Goal: Information Seeking & Learning: Learn about a topic

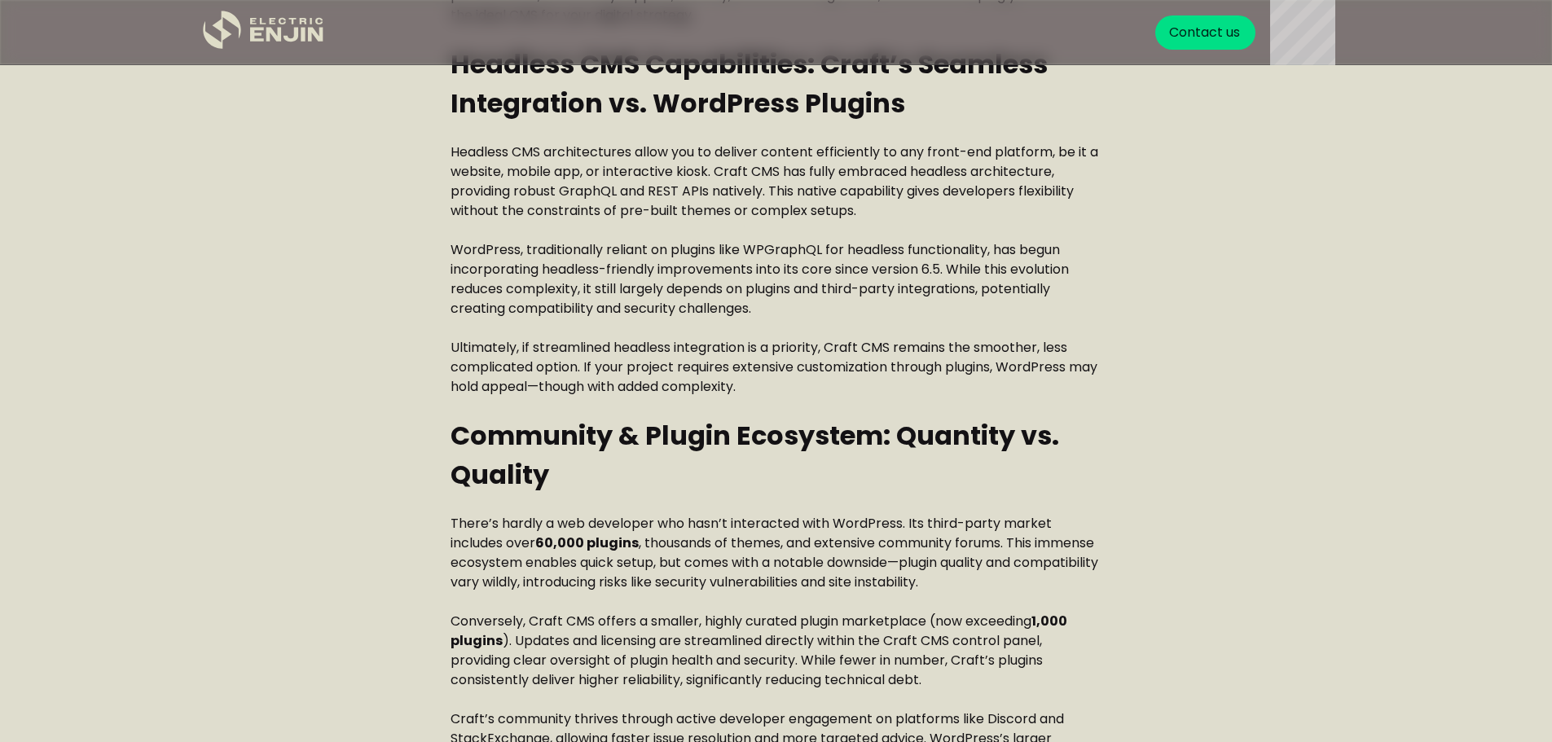
scroll to position [1222, 0]
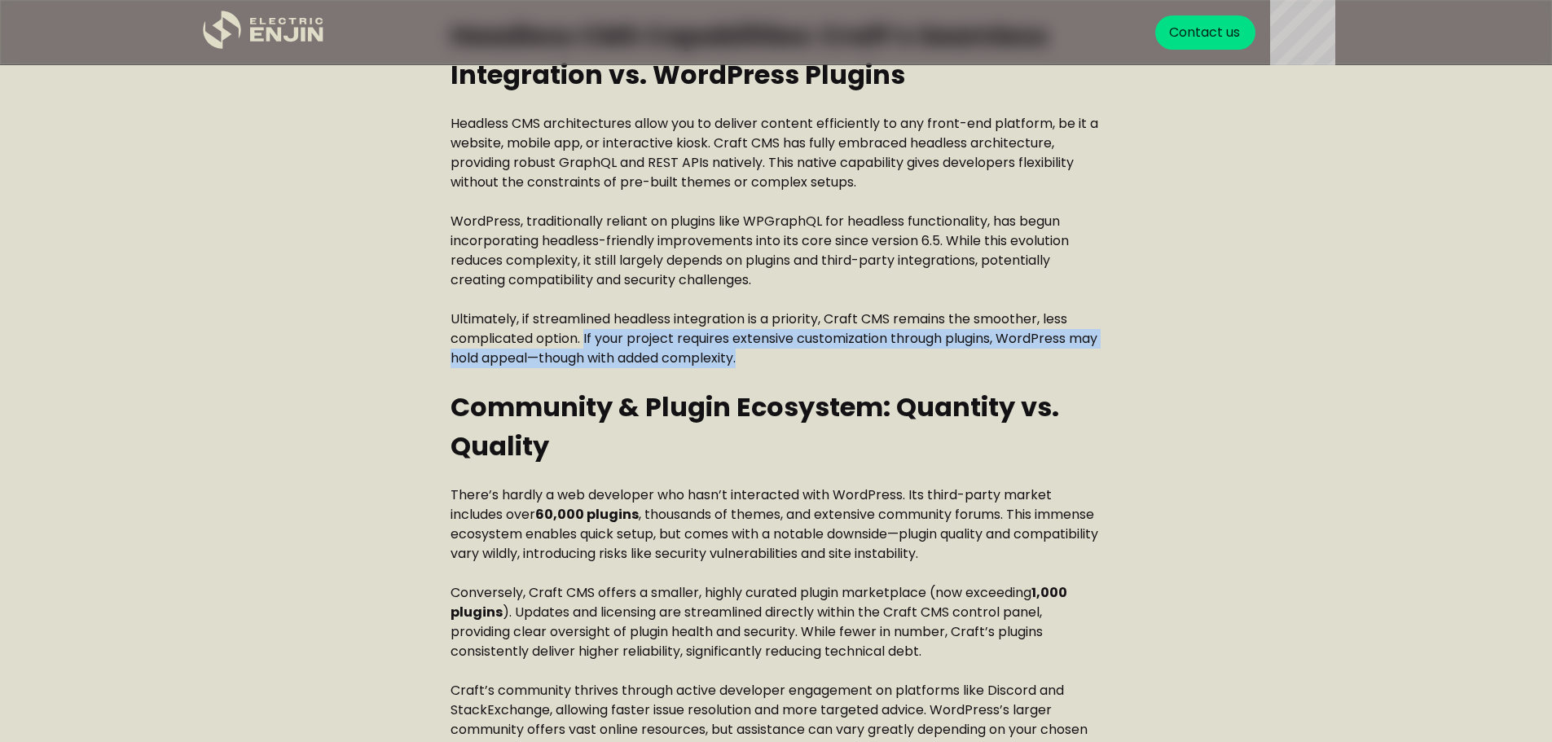
drag, startPoint x: 780, startPoint y: 350, endPoint x: 586, endPoint y: 339, distance: 194.2
click at [586, 339] on p "Ultimately, if streamlined headless integration is a priority, Craft CMS remain…" at bounding box center [777, 339] width 652 height 59
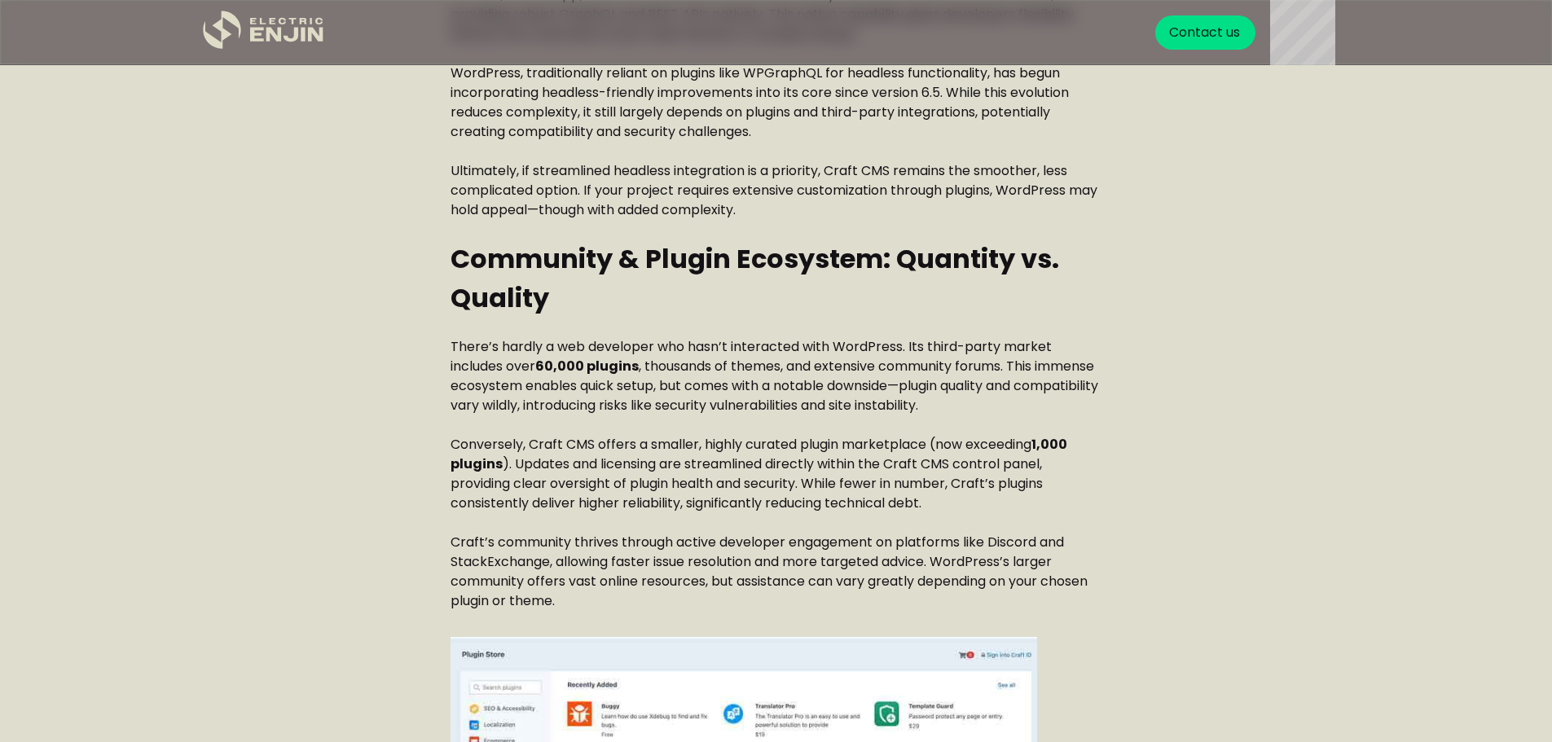
scroll to position [1385, 0]
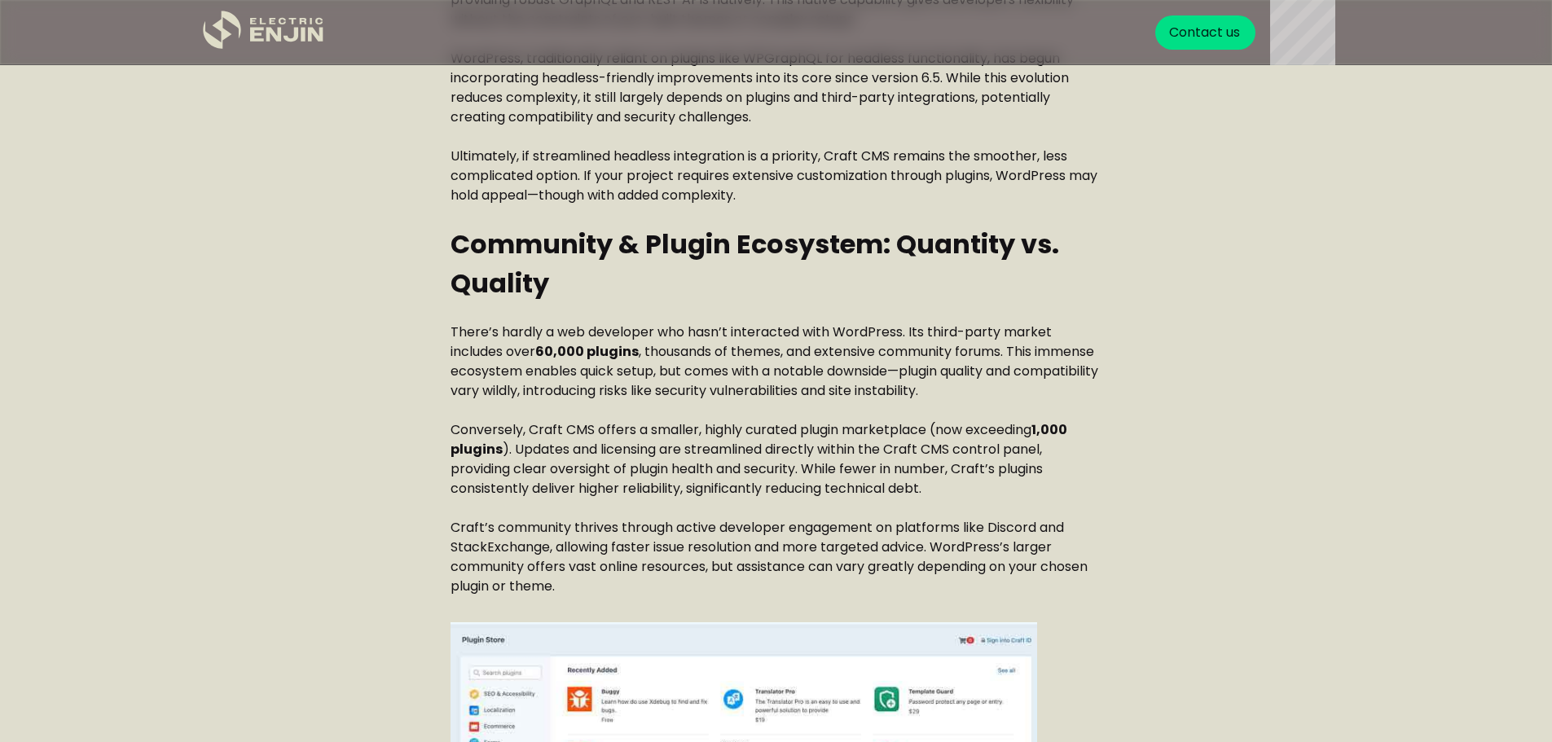
click at [632, 376] on p "There’s hardly a web developer who hasn’t interacted with WordPress. Its third-…" at bounding box center [777, 362] width 652 height 78
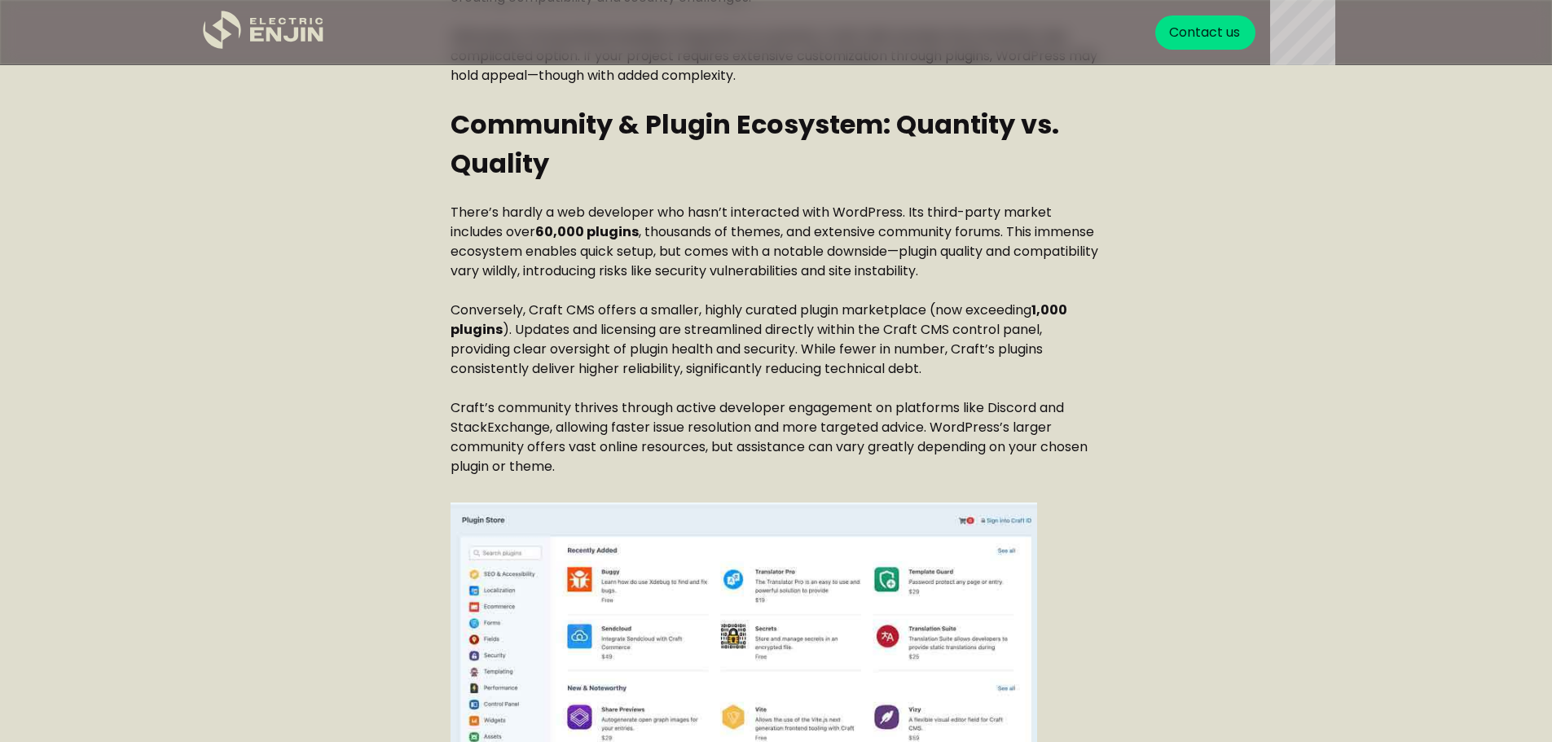
scroll to position [1548, 0]
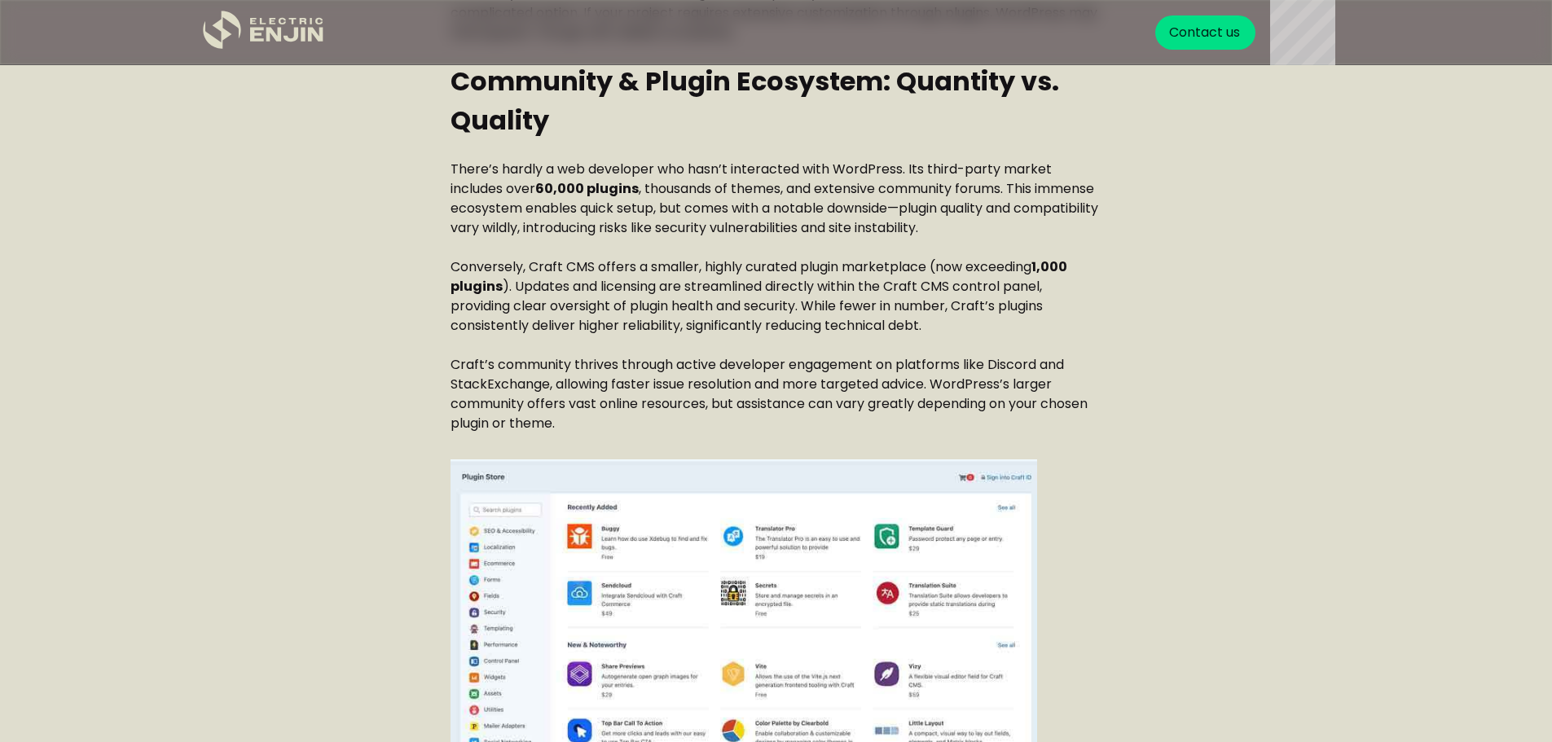
click at [766, 288] on p "Conversely, Craft CMS offers a smaller, highly curated plugin marketplace (now …" at bounding box center [777, 296] width 652 height 78
click at [941, 324] on p "Conversely, Craft CMS offers a smaller, highly curated plugin marketplace (now …" at bounding box center [777, 296] width 652 height 78
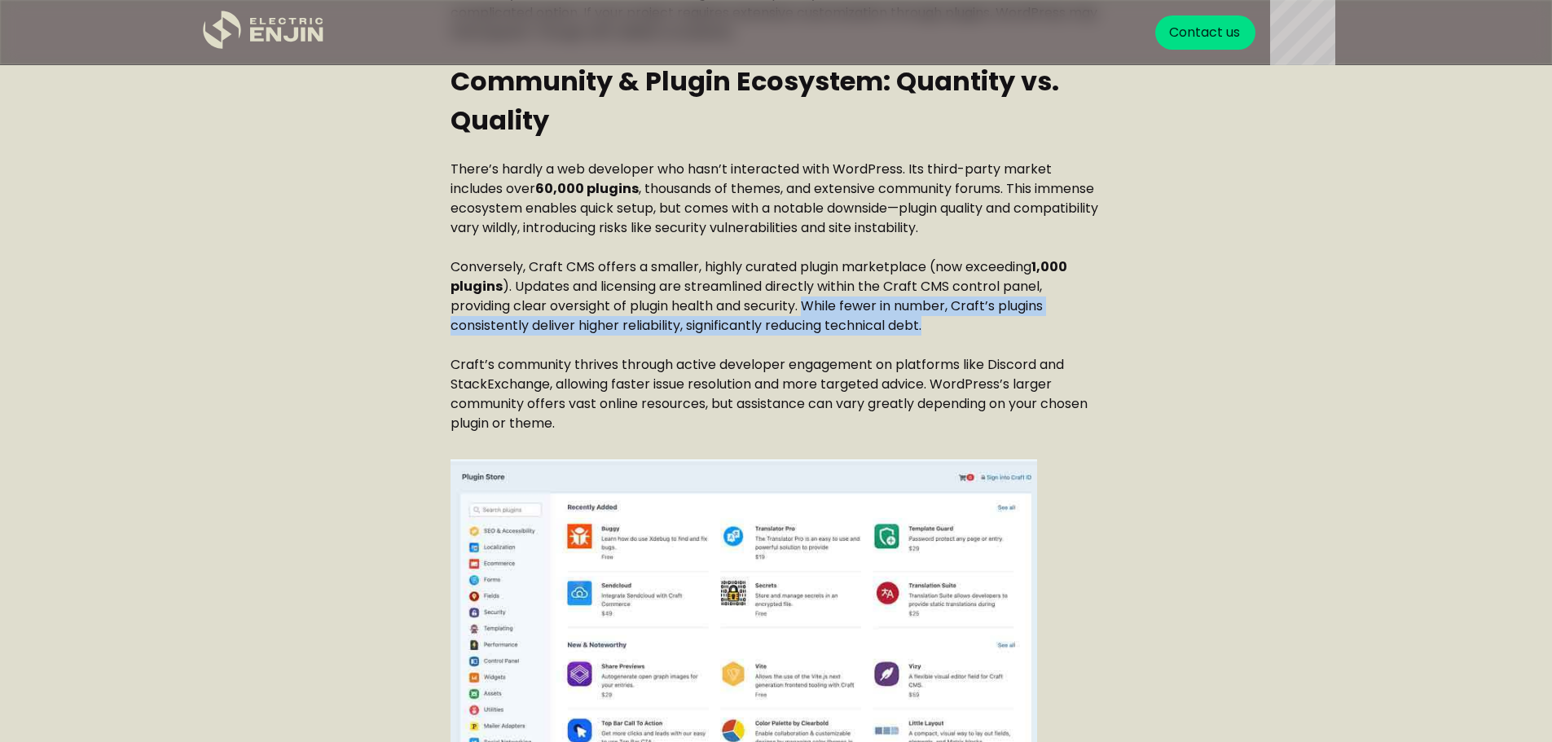
drag, startPoint x: 945, startPoint y: 317, endPoint x: 812, endPoint y: 301, distance: 134.5
click at [812, 301] on p "Conversely, Craft CMS offers a smaller, highly curated plugin marketplace (now …" at bounding box center [777, 296] width 652 height 78
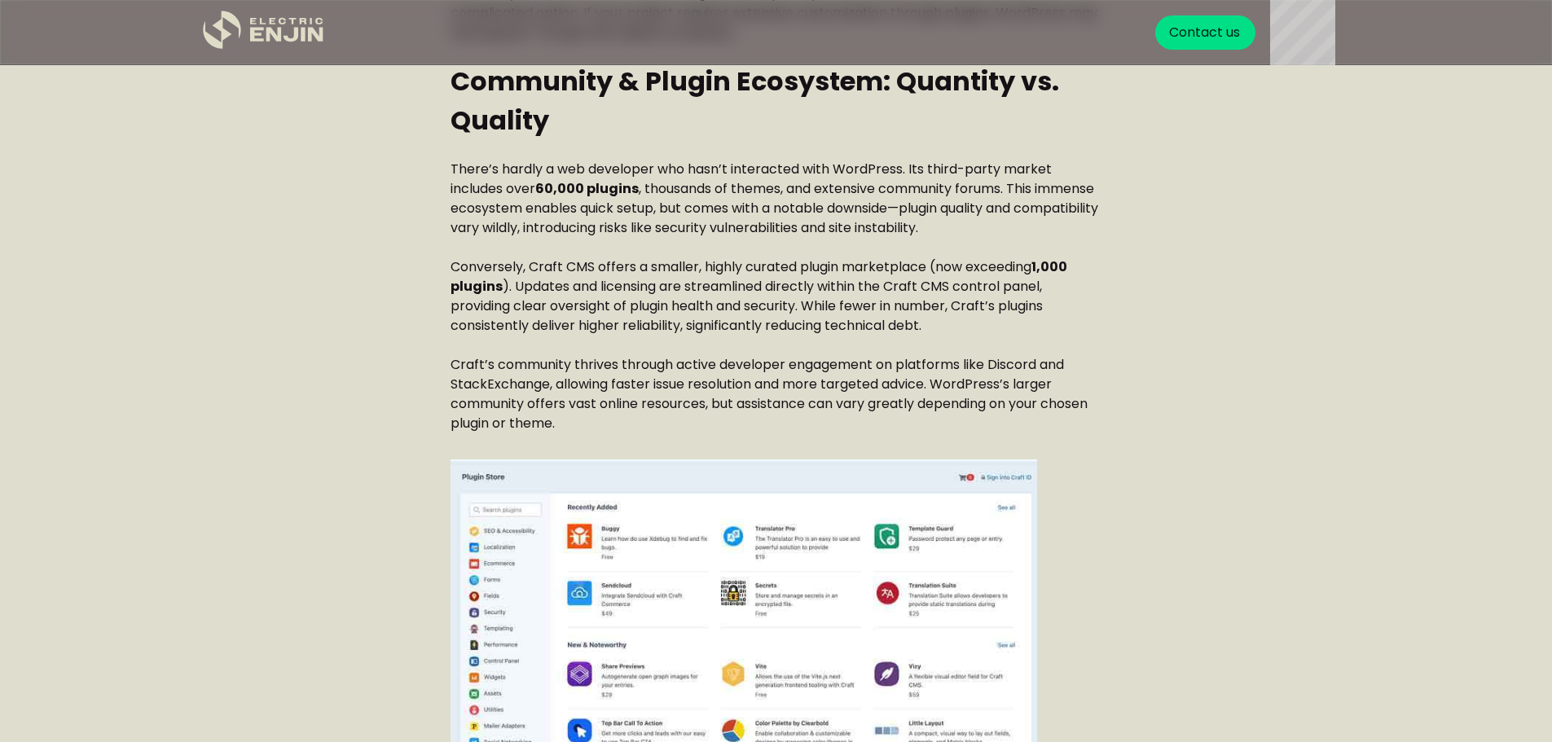
click at [669, 288] on p "Conversely, Craft CMS offers a smaller, highly curated plugin marketplace (now …" at bounding box center [777, 296] width 652 height 78
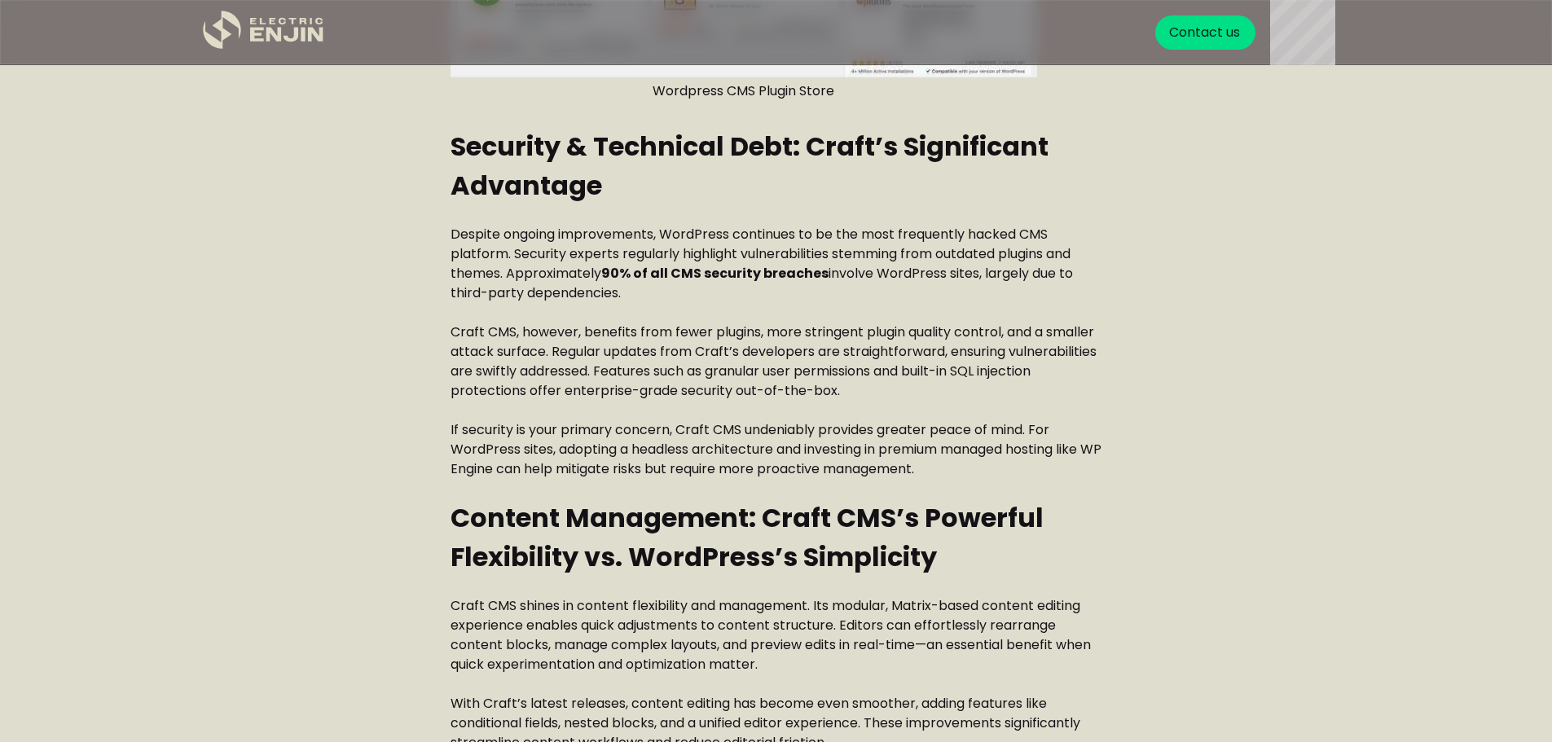
scroll to position [3096, 0]
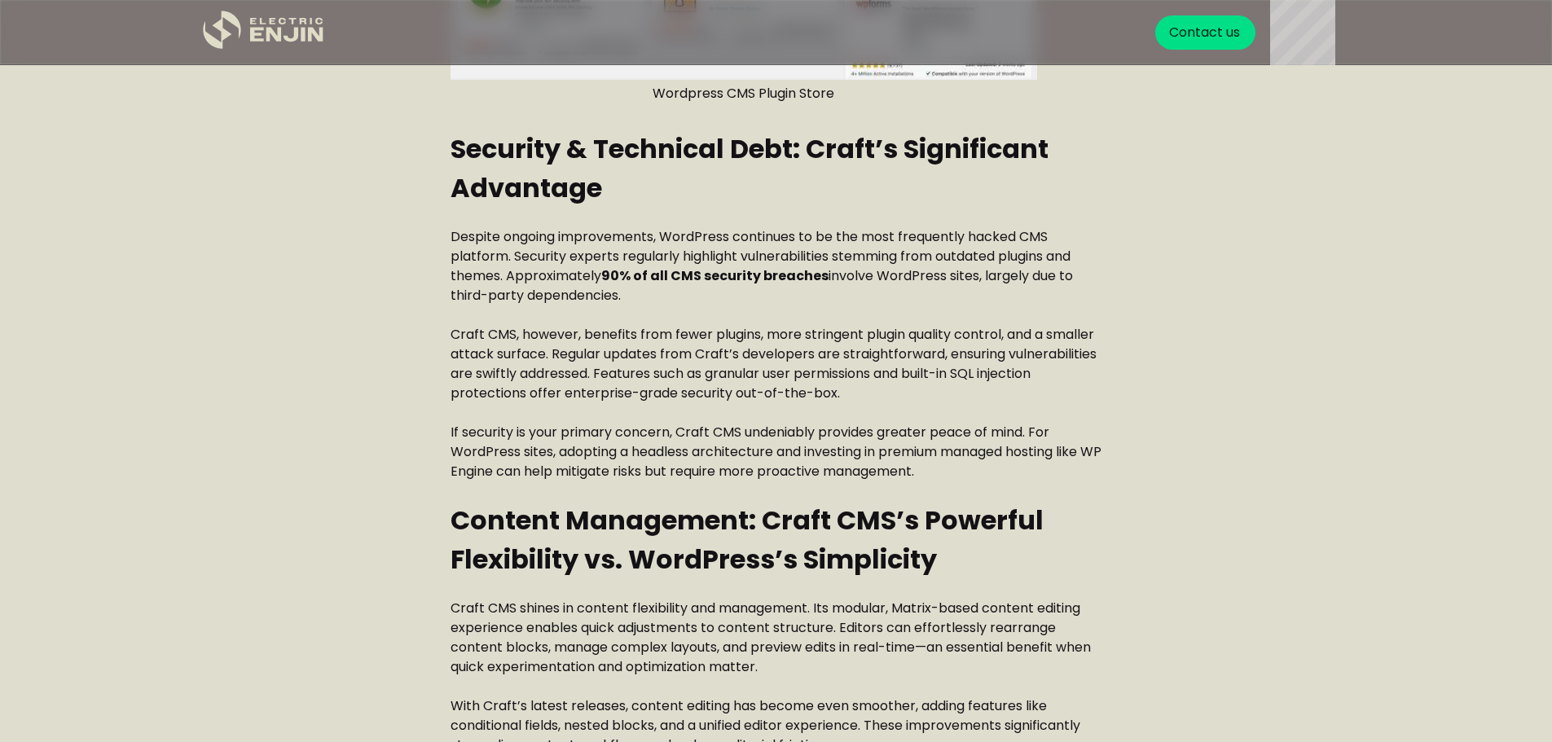
drag, startPoint x: 626, startPoint y: 296, endPoint x: 501, endPoint y: 274, distance: 126.6
click at [501, 274] on p "Despite ongoing improvements, WordPress continues to be the most frequently hac…" at bounding box center [777, 266] width 652 height 78
click at [643, 275] on strong "90% of all CMS security breaches" at bounding box center [714, 275] width 227 height 19
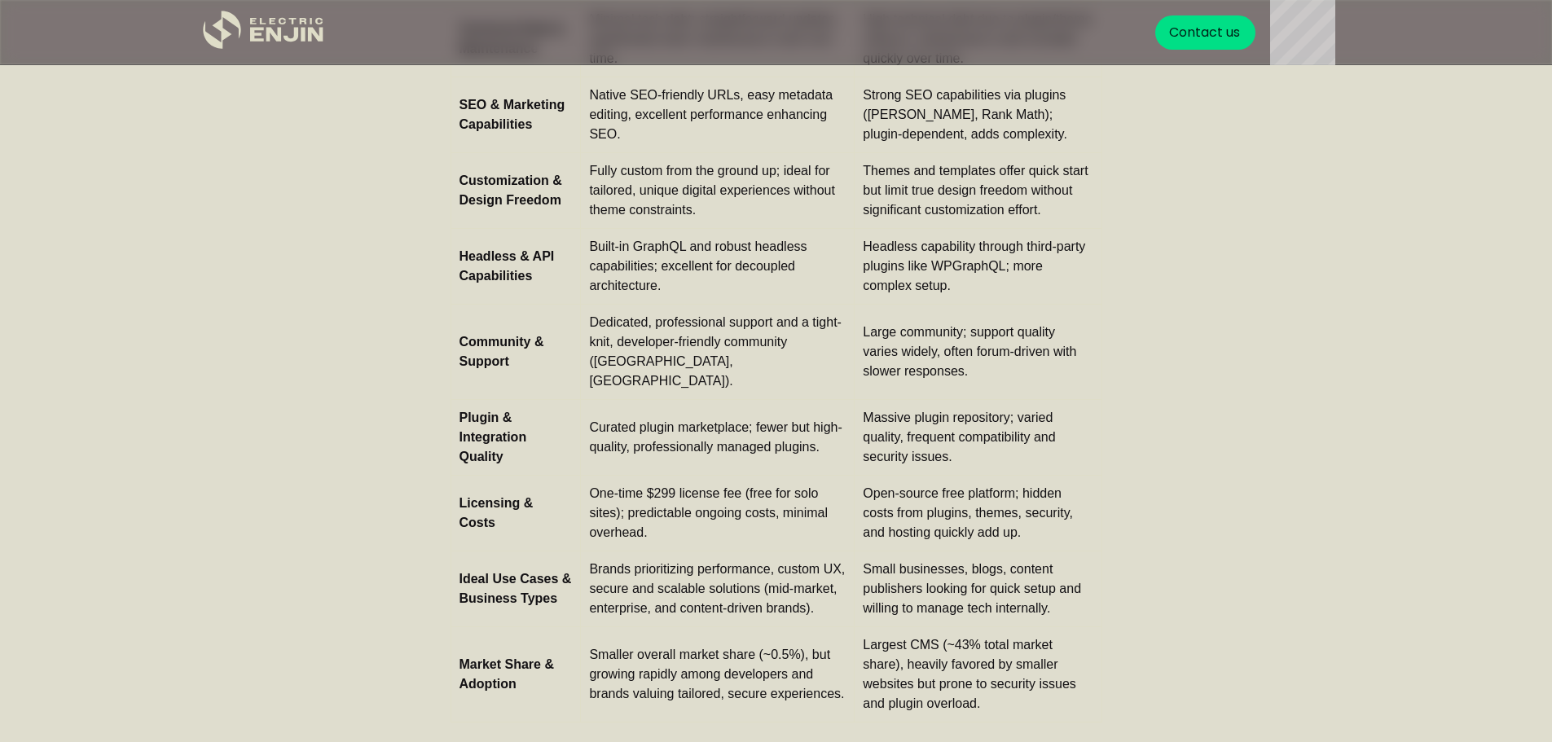
scroll to position [5622, 0]
drag, startPoint x: 761, startPoint y: 378, endPoint x: 571, endPoint y: 341, distance: 193.4
click at [571, 341] on tr "Community & Support Dedicated, professional support and a tight-knit, developer…" at bounding box center [776, 351] width 651 height 95
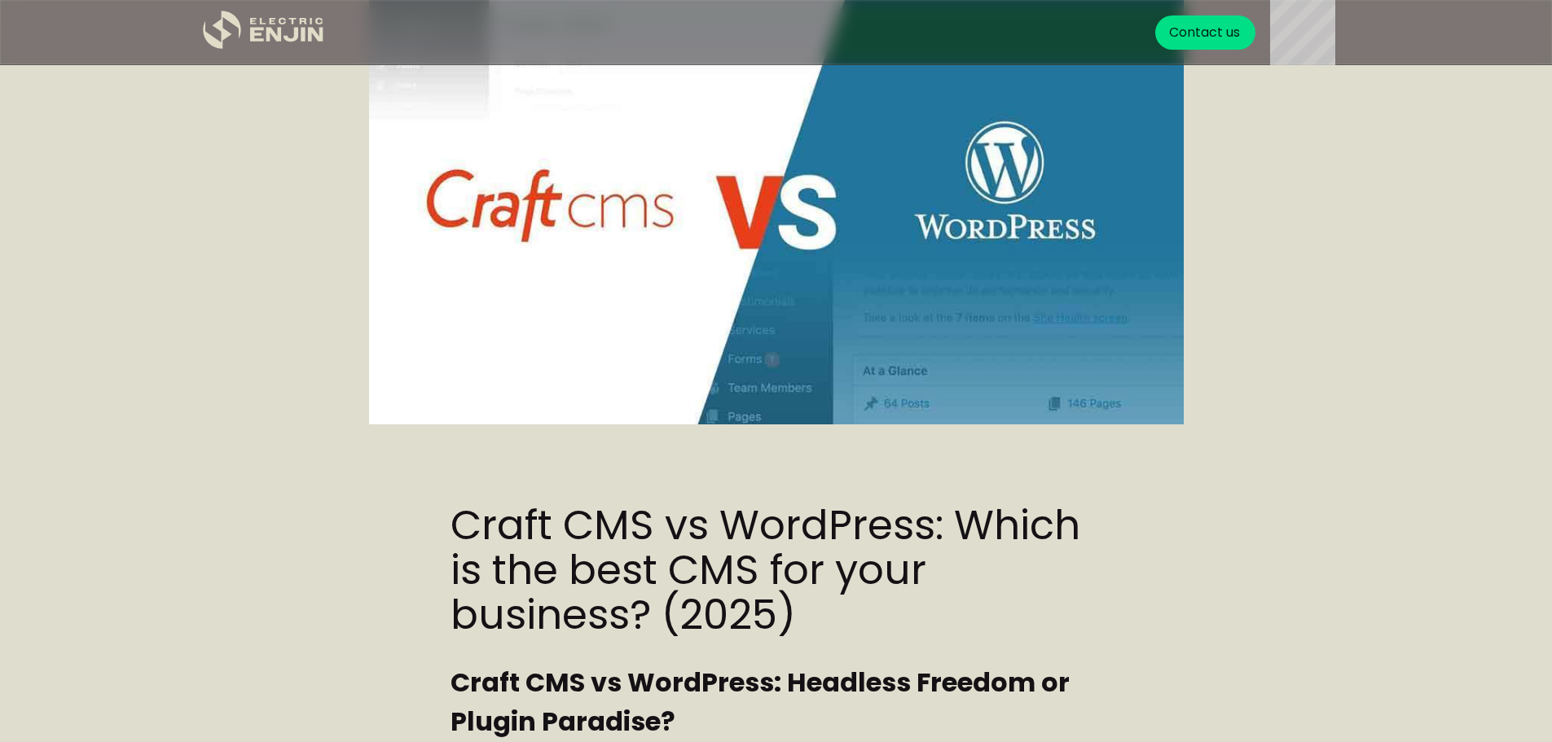
scroll to position [0, 0]
